Goal: Find specific page/section: Find specific page/section

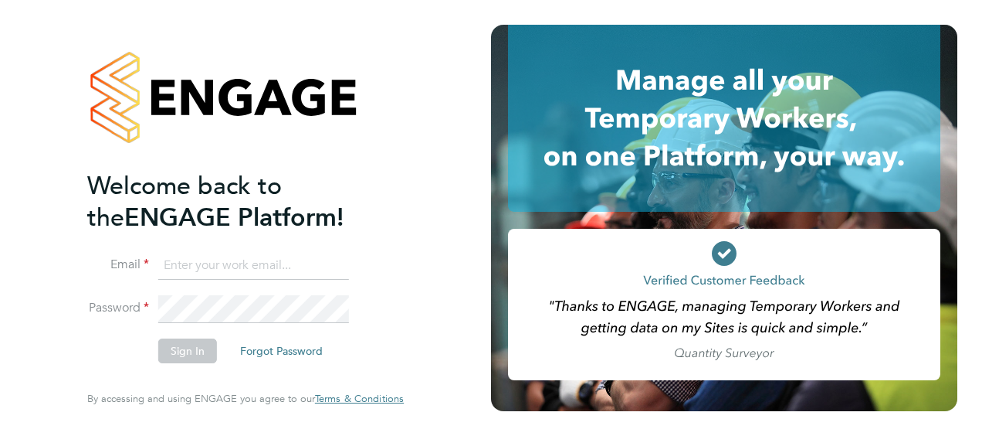
click at [297, 268] on input at bounding box center [253, 266] width 191 height 28
type input "[PERSON_NAME][EMAIL_ADDRESS][PERSON_NAME][PERSON_NAME][DOMAIN_NAME]"
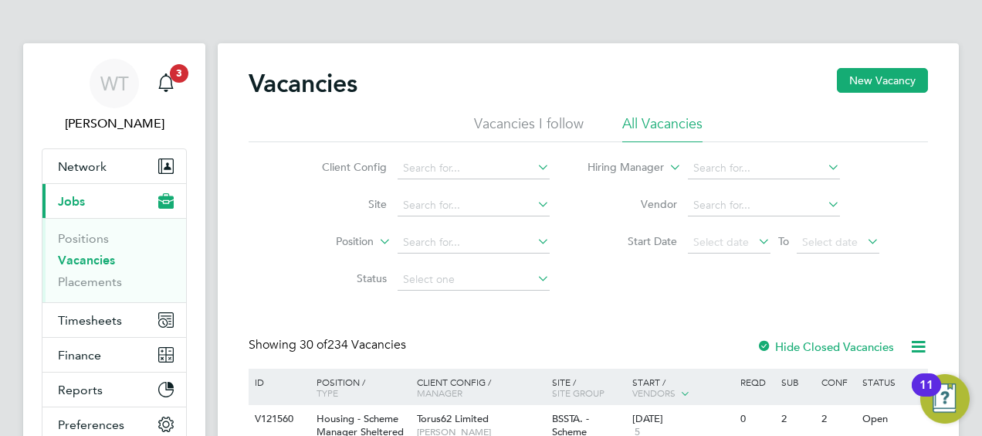
click at [825, 167] on icon at bounding box center [825, 167] width 0 height 22
type input "p"
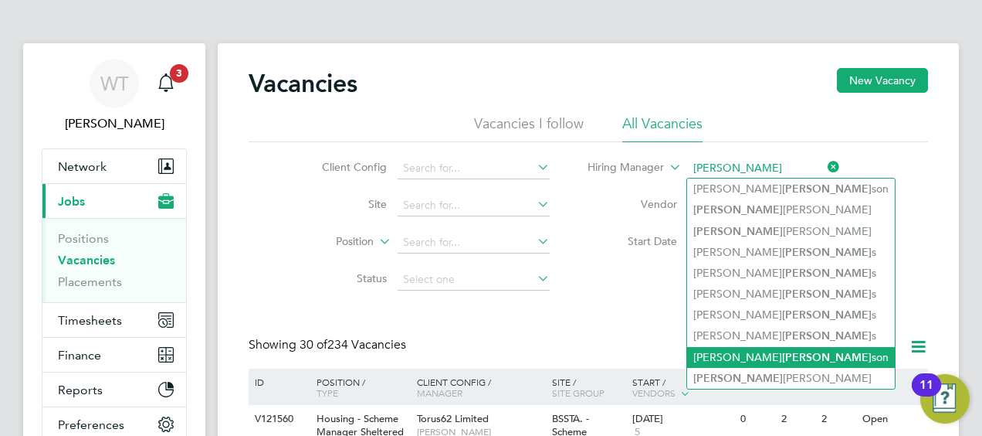
scroll to position [77, 0]
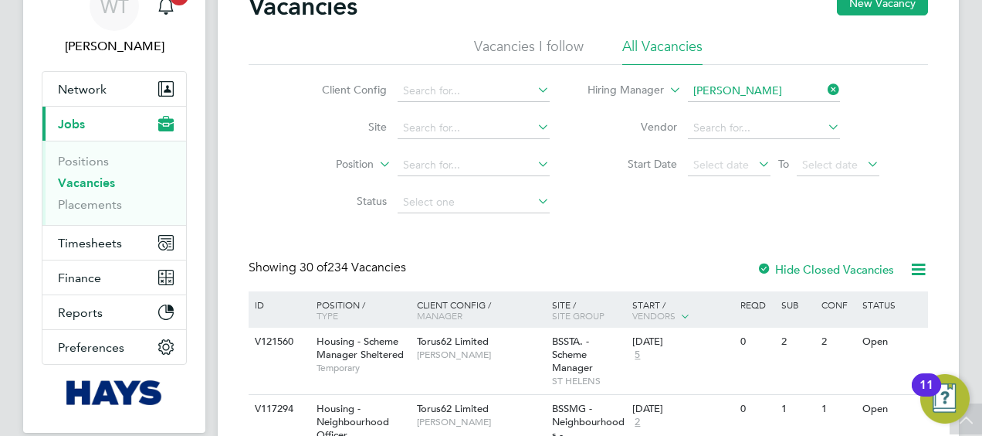
click at [722, 113] on b "[PERSON_NAME]" at bounding box center [738, 111] width 90 height 13
type input "Richard Walsh"
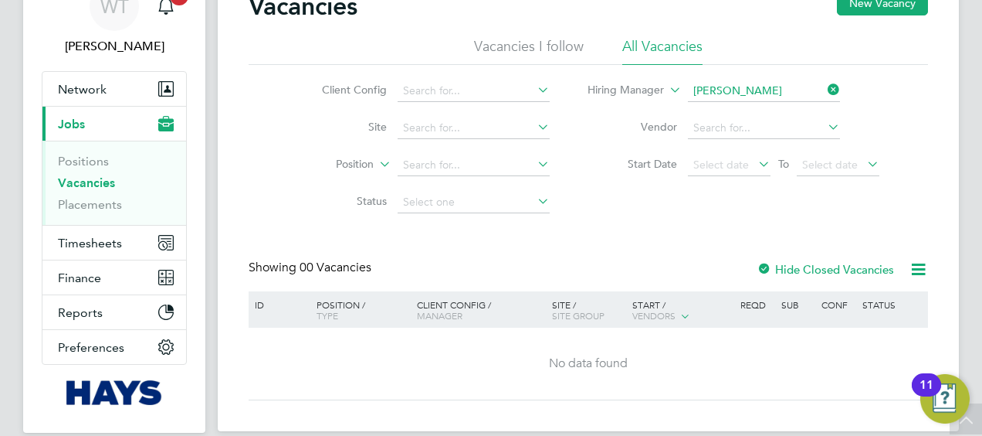
click at [825, 86] on icon at bounding box center [825, 90] width 0 height 22
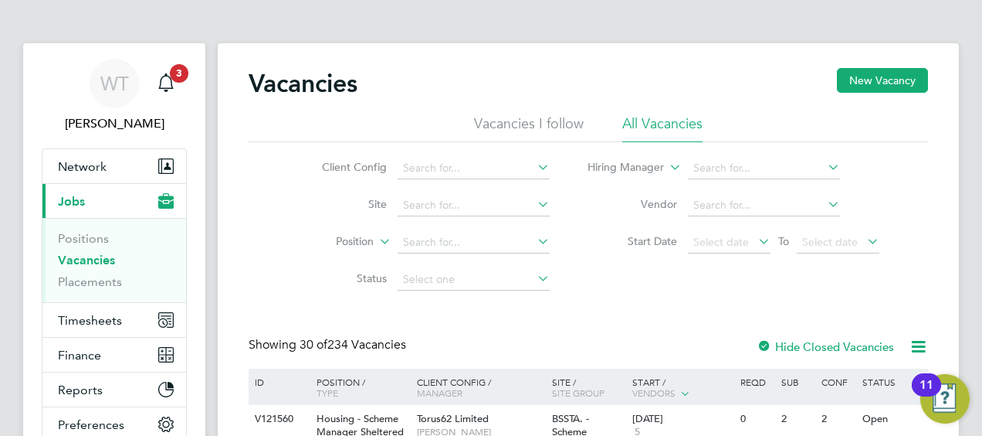
click at [534, 275] on icon at bounding box center [534, 278] width 0 height 22
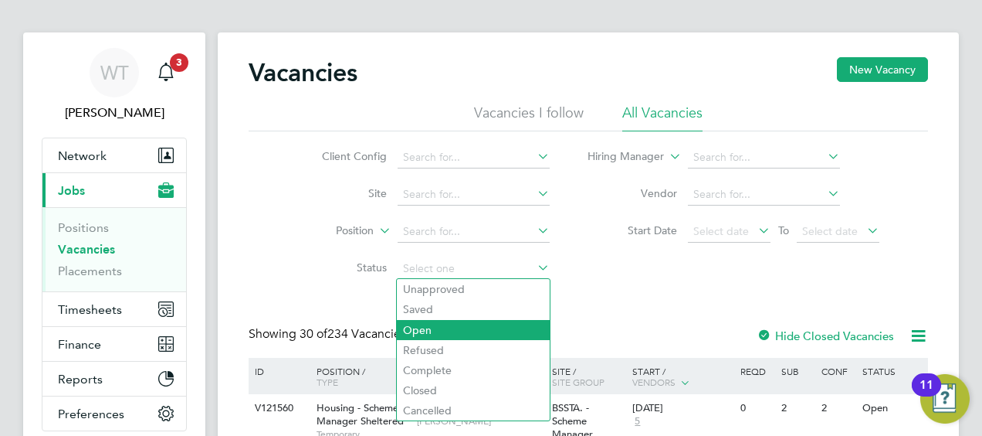
scroll to position [77, 0]
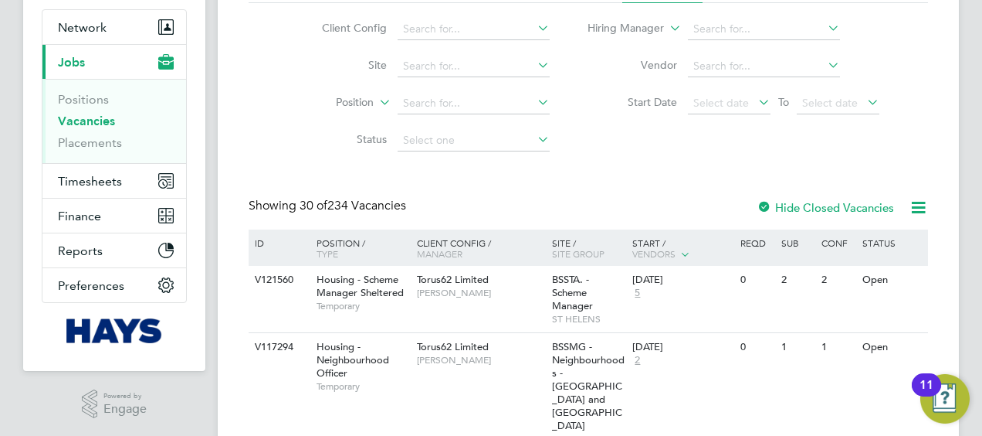
scroll to position [154, 0]
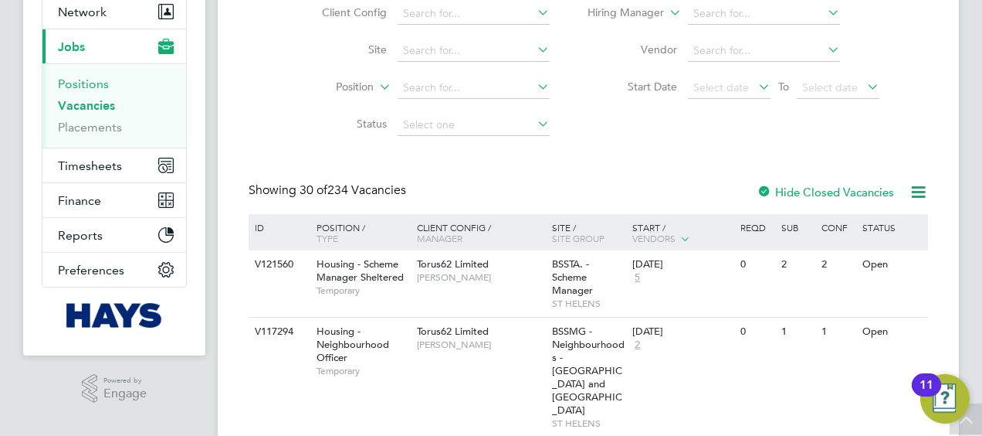
click at [97, 80] on link "Positions" at bounding box center [83, 83] width 51 height 15
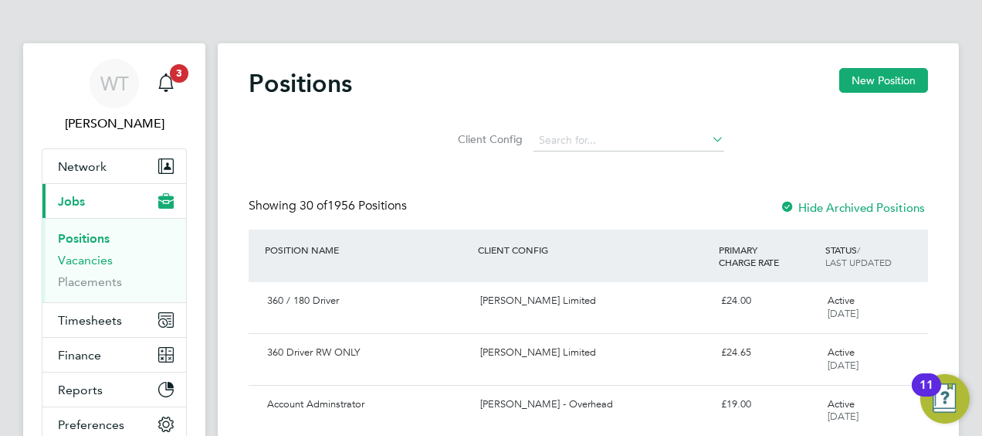
click at [86, 259] on link "Vacancies" at bounding box center [85, 260] width 55 height 15
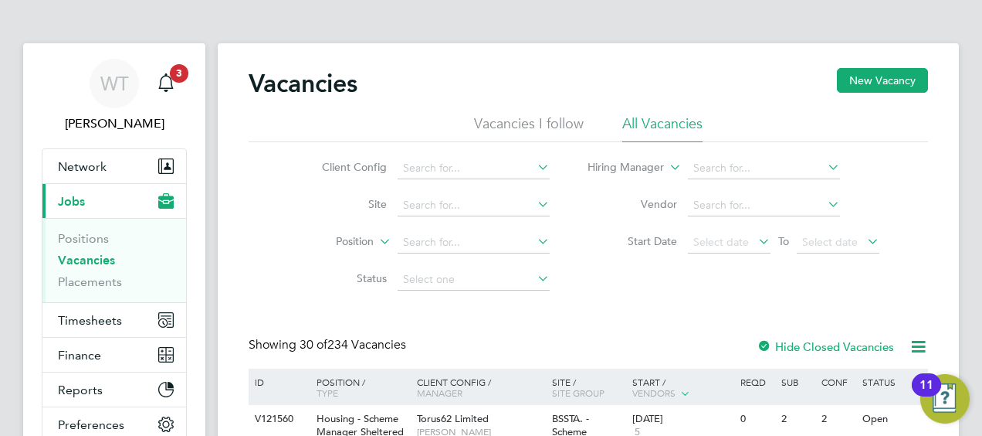
click at [534, 236] on icon at bounding box center [534, 241] width 0 height 22
click at [534, 276] on icon at bounding box center [534, 278] width 0 height 22
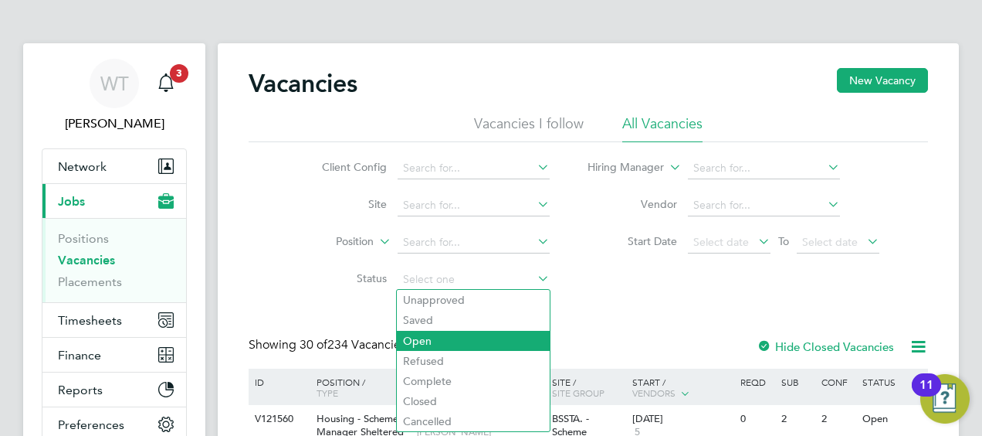
click at [451, 335] on li "Open" at bounding box center [473, 341] width 153 height 20
type input "Open"
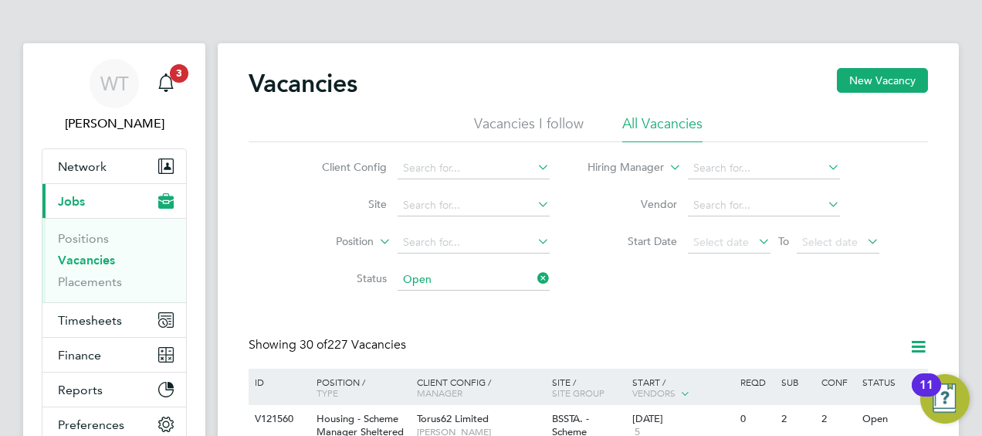
click at [927, 385] on div "11" at bounding box center [927, 395] width 14 height 20
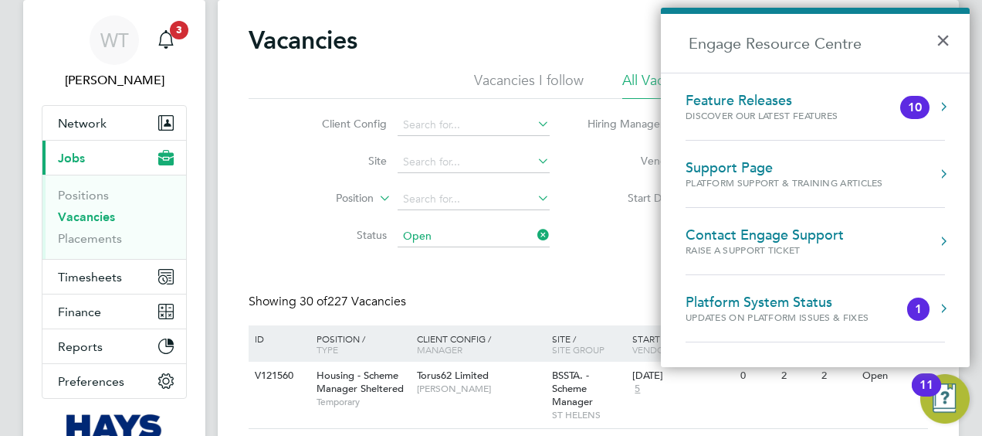
scroll to position [77, 0]
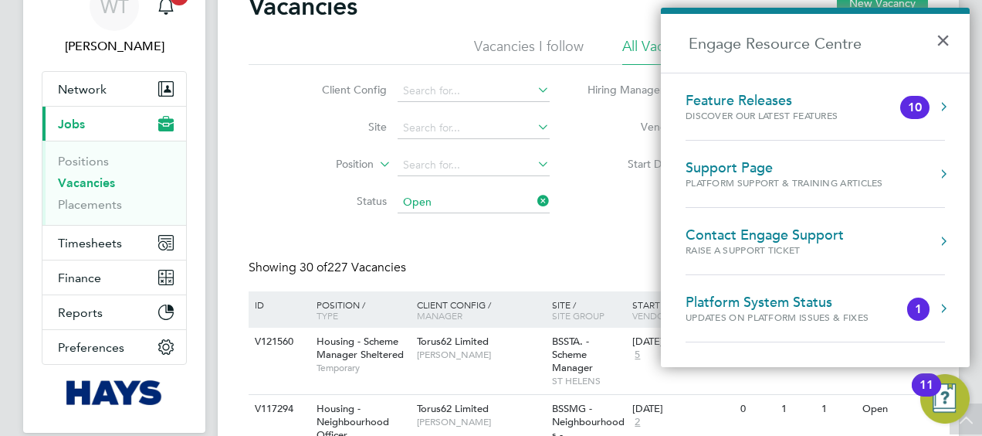
click at [944, 167] on button "Engage Resource Centre" at bounding box center [943, 173] width 15 height 15
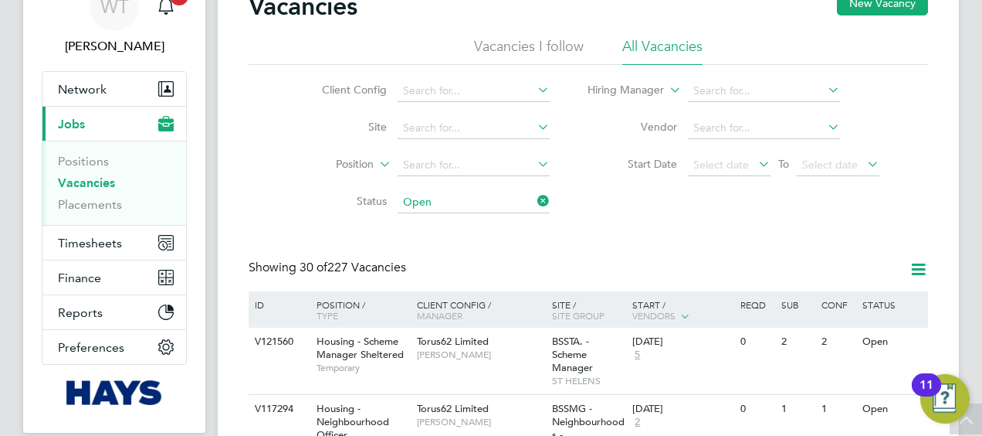
click at [534, 126] on icon at bounding box center [534, 127] width 0 height 22
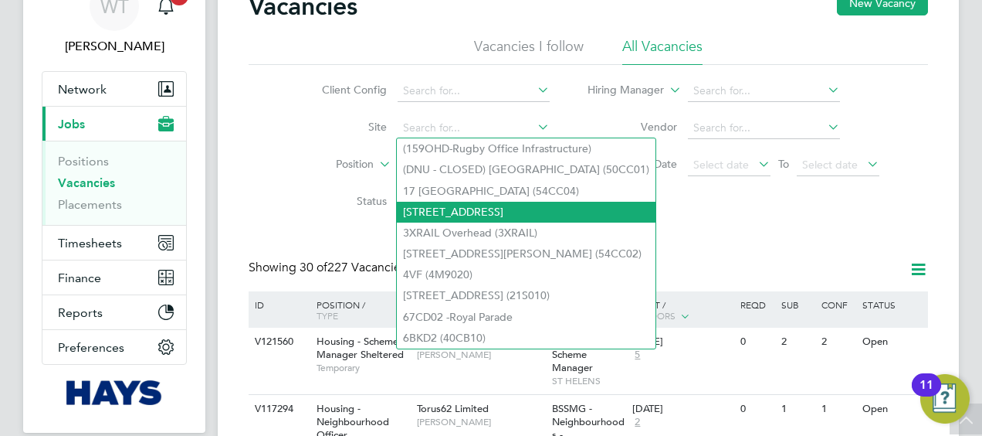
scroll to position [154, 0]
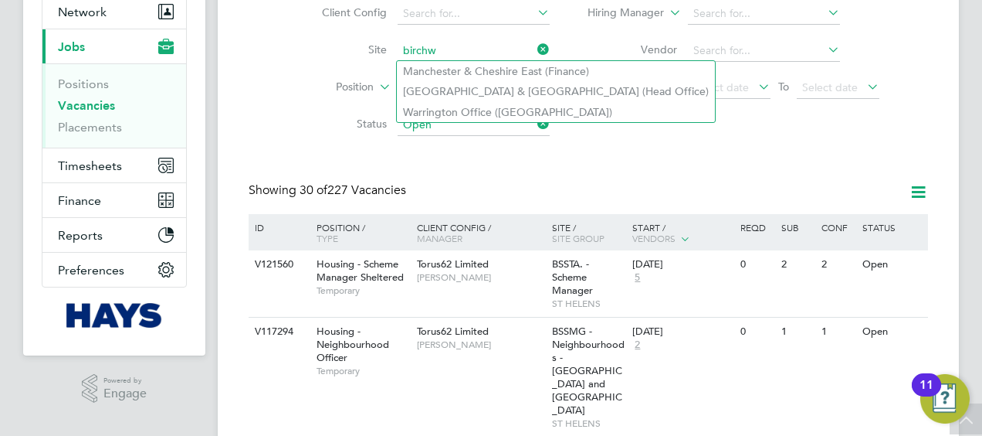
type input "birchw"
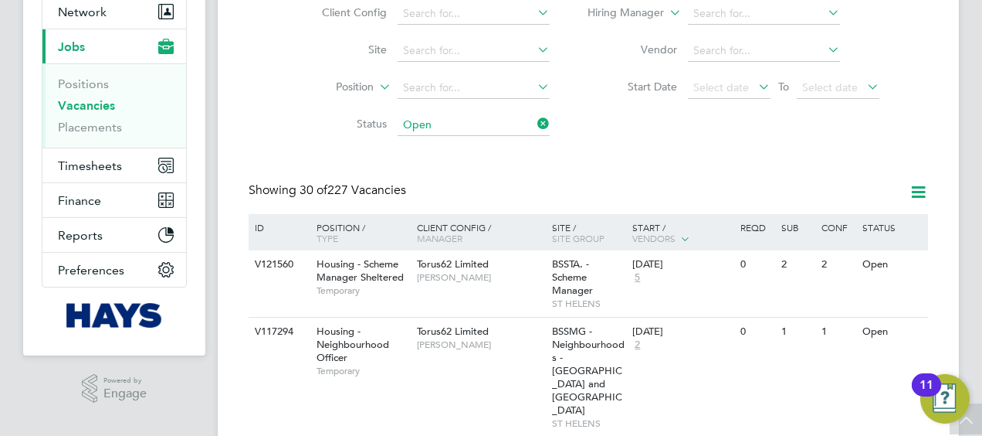
click at [534, 86] on icon at bounding box center [534, 87] width 0 height 22
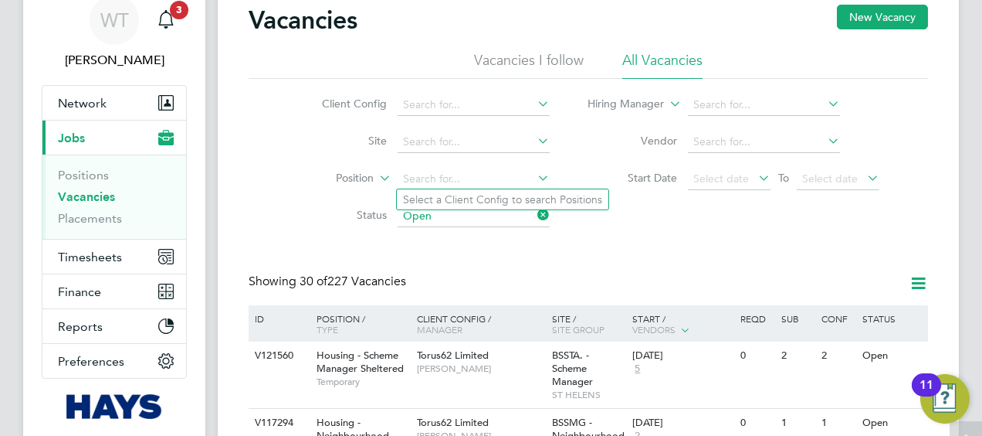
scroll to position [0, 0]
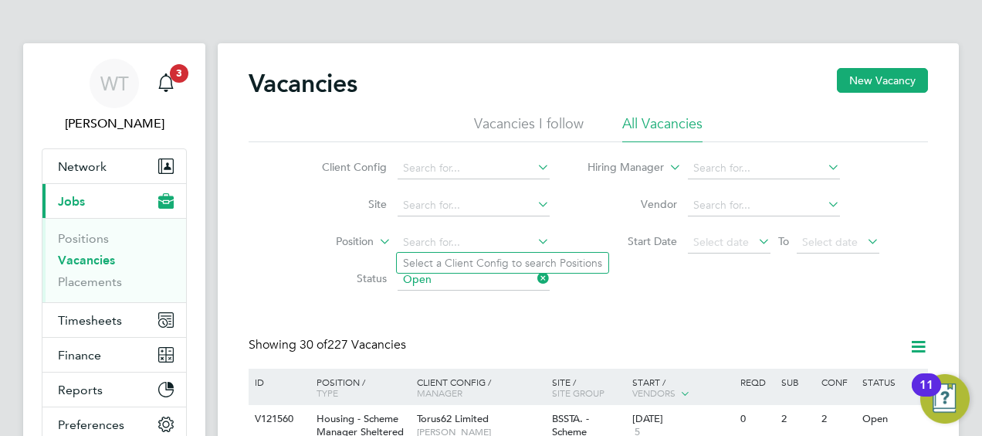
click at [534, 165] on icon at bounding box center [534, 167] width 0 height 22
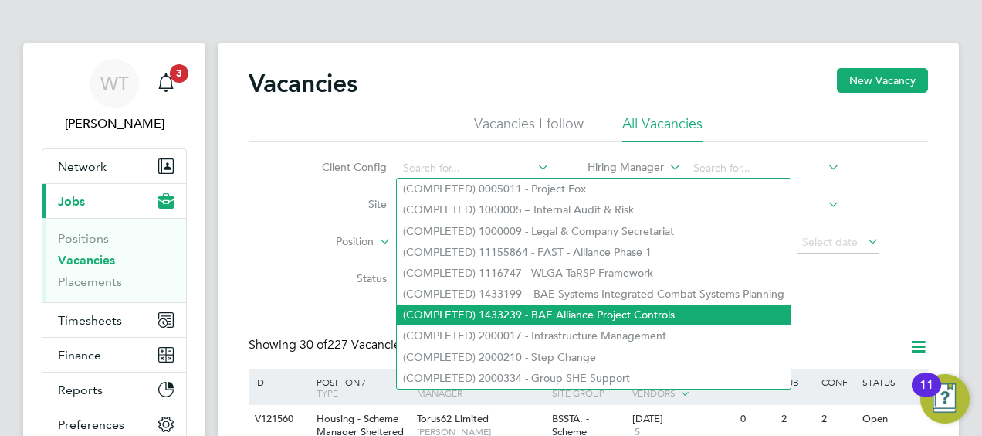
scroll to position [77, 0]
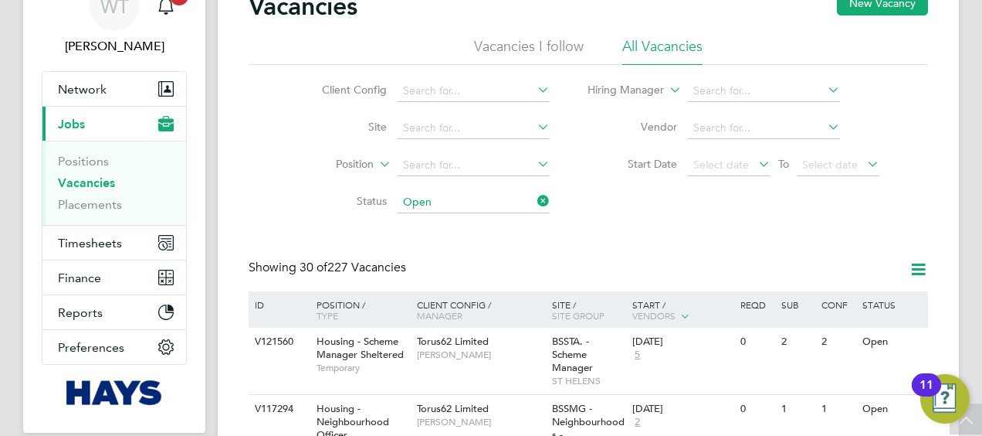
click at [312, 33] on div "Vacancies New Vacancy" at bounding box center [589, 14] width 680 height 46
click at [525, 48] on li "Vacancies I follow" at bounding box center [529, 51] width 110 height 28
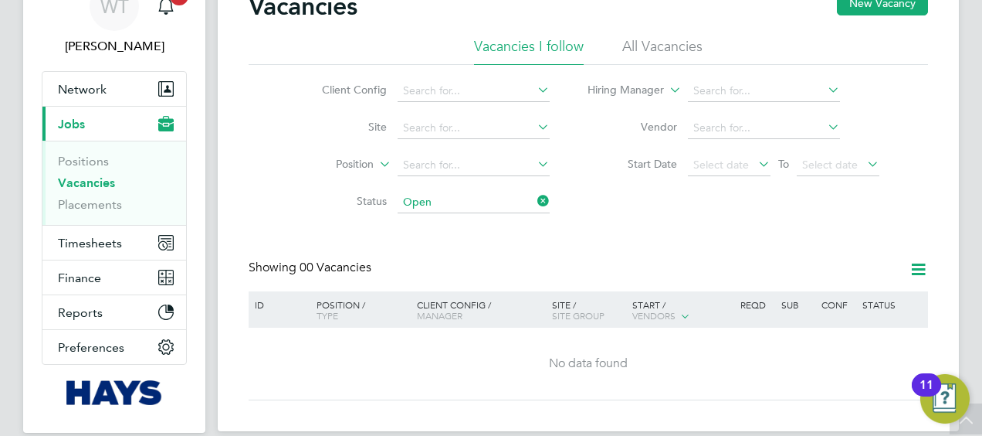
click at [571, 37] on li "Vacancies I follow" at bounding box center [529, 51] width 110 height 28
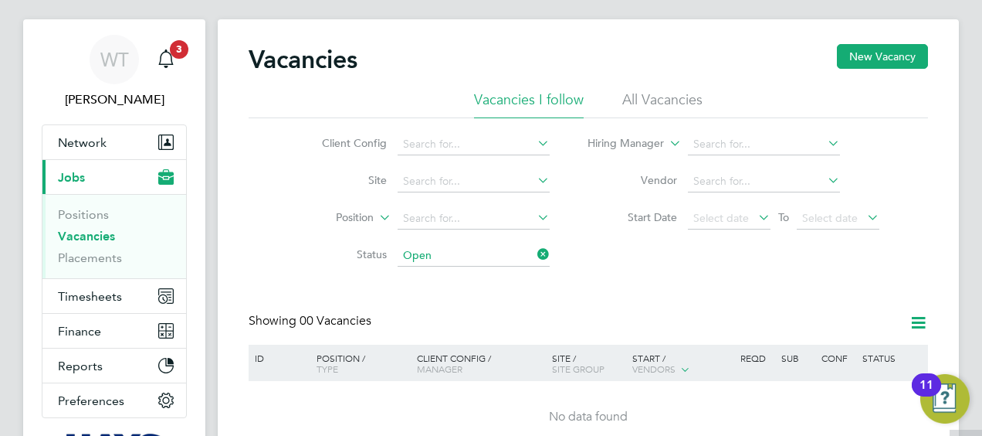
scroll to position [0, 0]
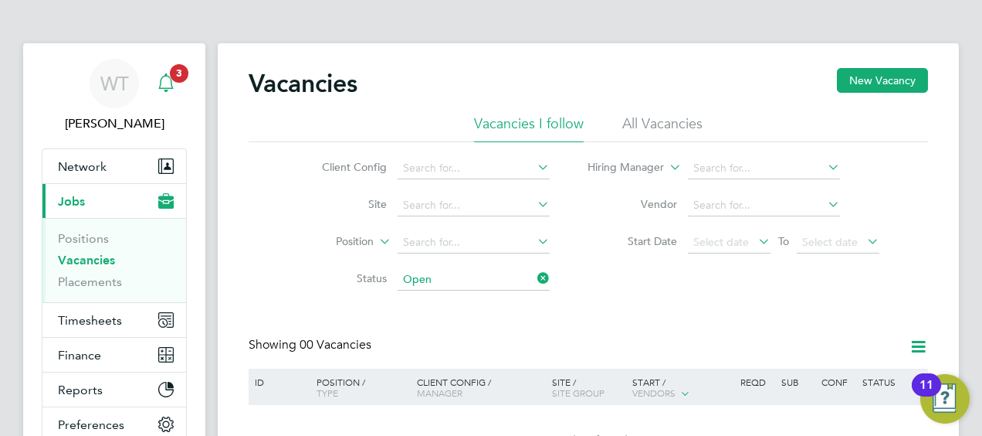
click at [181, 73] on span "3" at bounding box center [179, 73] width 19 height 19
